Goal: Transaction & Acquisition: Subscribe to service/newsletter

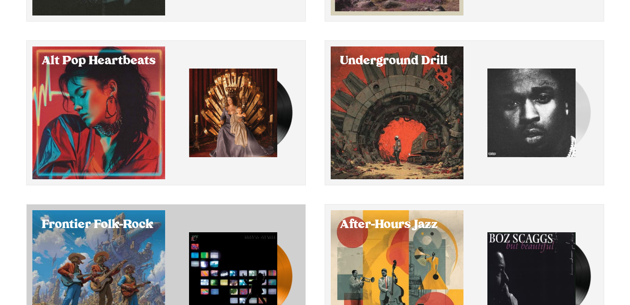
scroll to position [219, 0]
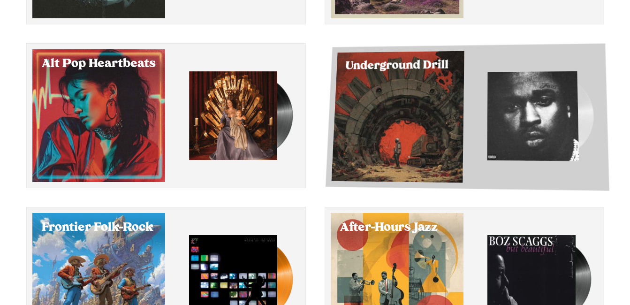
click at [418, 144] on div "Select Underground Drill" at bounding box center [397, 117] width 133 height 132
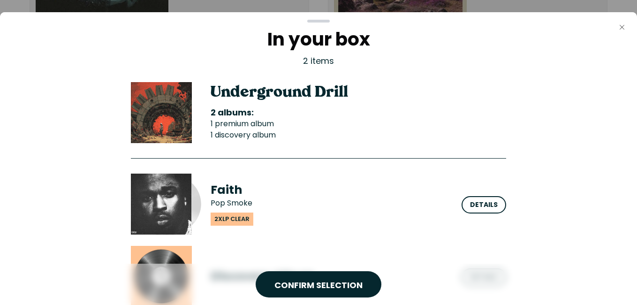
click at [622, 26] on icon "Close" at bounding box center [622, 27] width 8 height 8
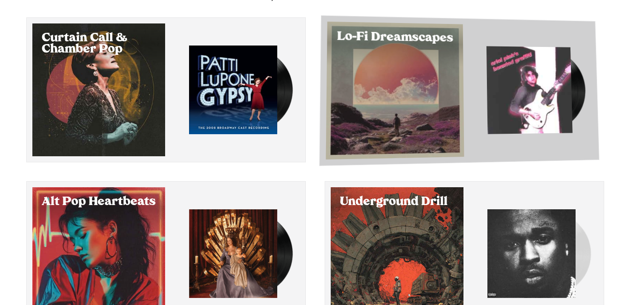
scroll to position [31, 0]
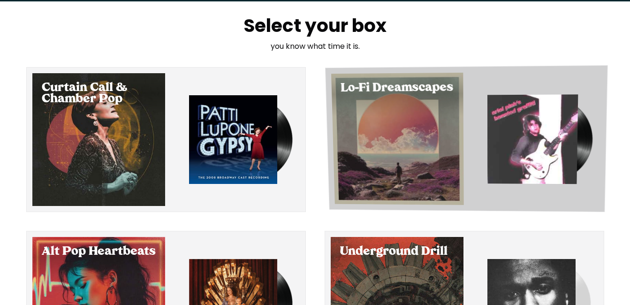
click at [434, 120] on div "Select Lo-Fi Dreamscapes" at bounding box center [397, 139] width 133 height 132
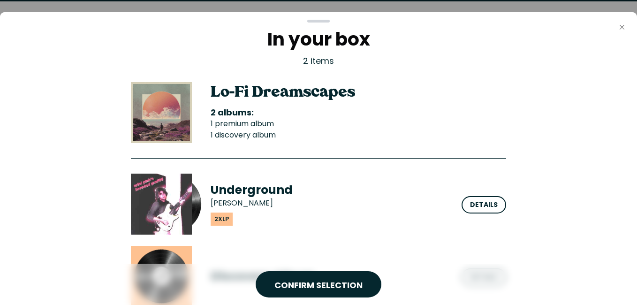
click at [618, 27] on icon "Close" at bounding box center [622, 27] width 8 height 8
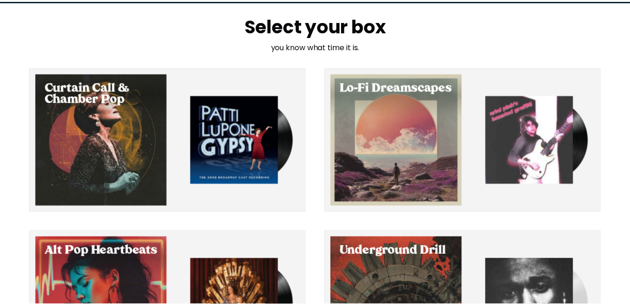
scroll to position [31, 0]
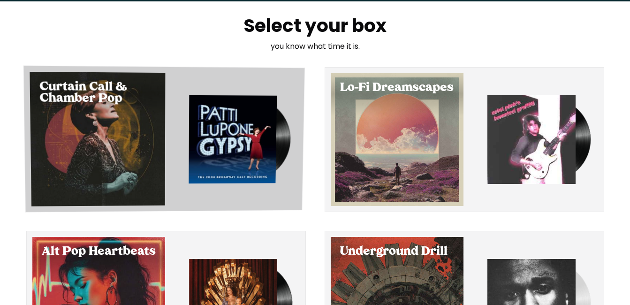
click at [191, 127] on img "button" at bounding box center [232, 139] width 88 height 88
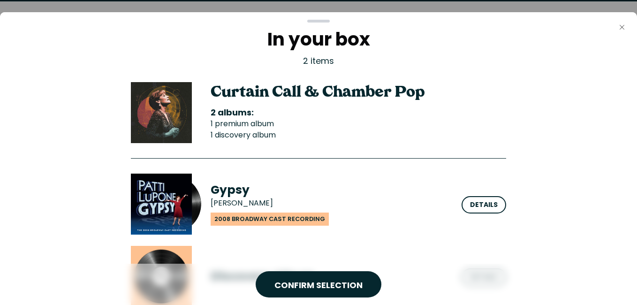
click at [621, 27] on icon "Close" at bounding box center [622, 27] width 8 height 8
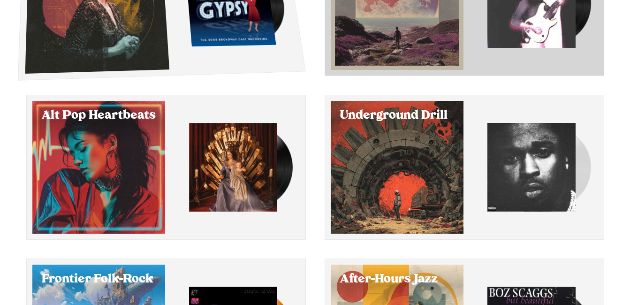
scroll to position [172, 0]
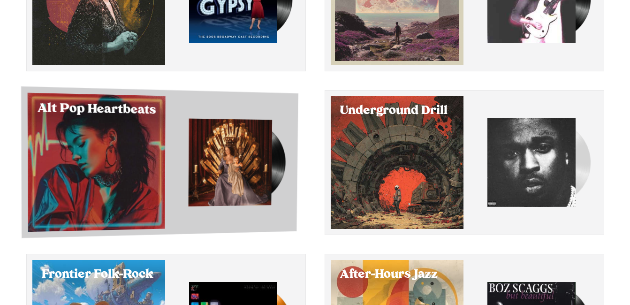
click at [246, 156] on img "button" at bounding box center [230, 163] width 84 height 88
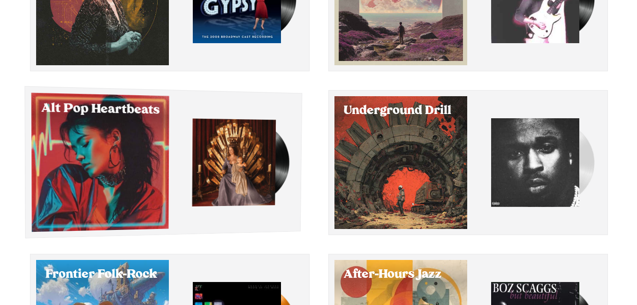
scroll to position [0, 0]
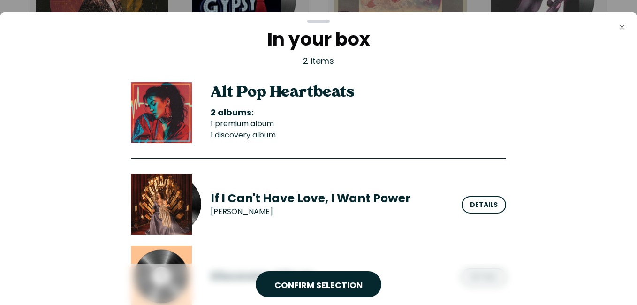
click at [622, 28] on icon "button" at bounding box center [621, 27] width 5 height 5
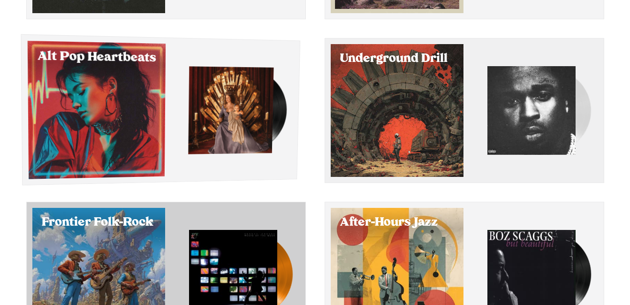
scroll to position [313, 0]
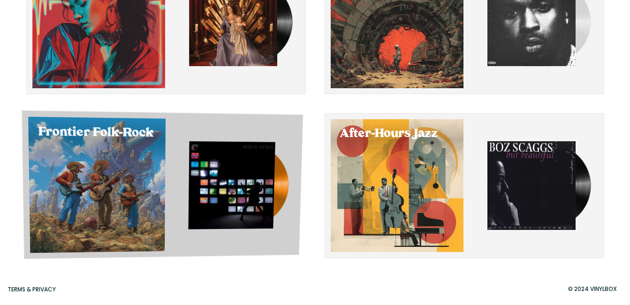
click at [215, 168] on img "button" at bounding box center [231, 185] width 87 height 88
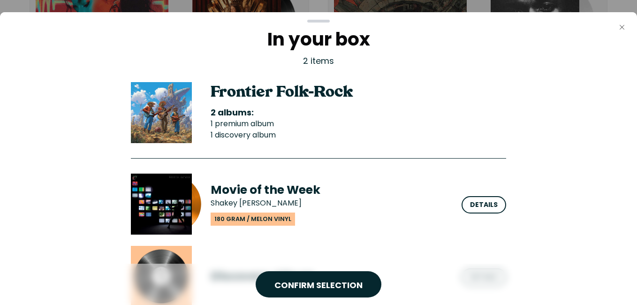
click at [621, 29] on icon "Close" at bounding box center [622, 27] width 8 height 8
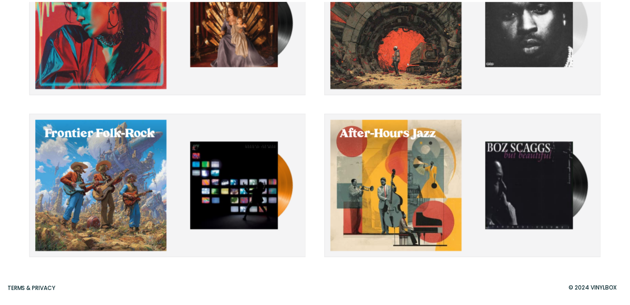
scroll to position [313, 0]
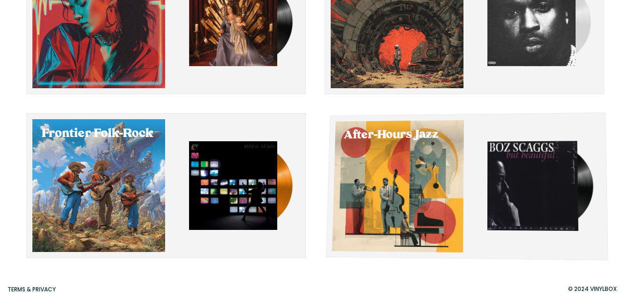
click at [425, 203] on div "Select After-Hours Jazz" at bounding box center [397, 186] width 132 height 132
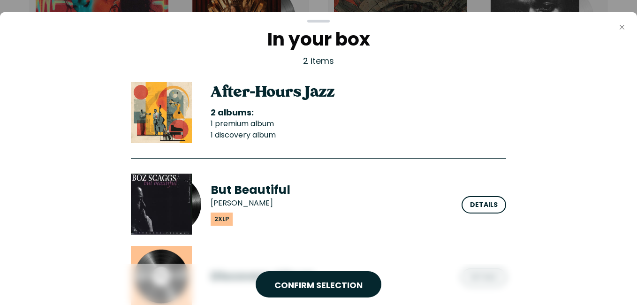
click at [619, 28] on icon "Close" at bounding box center [622, 27] width 8 height 8
